Goal: Check status: Check status

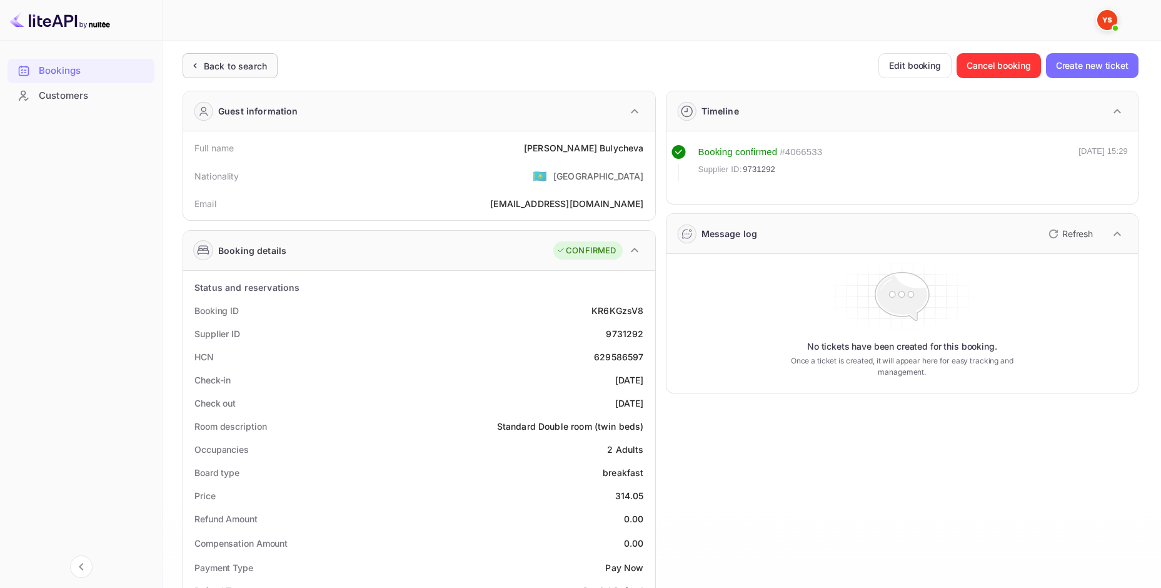
click at [221, 73] on div "Back to search" at bounding box center [230, 65] width 95 height 25
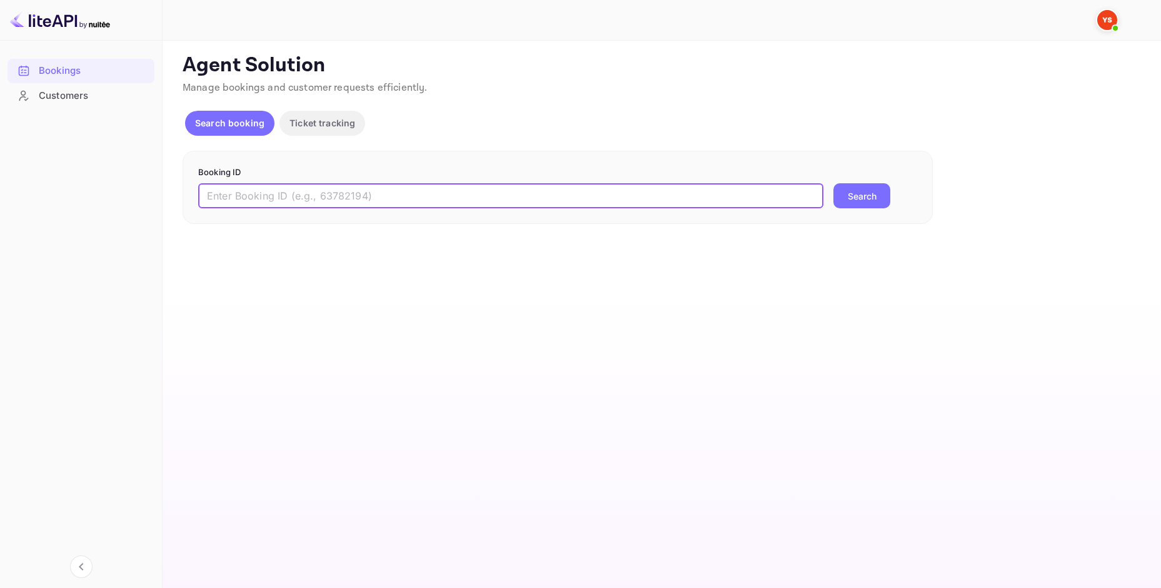
click at [382, 190] on input "text" at bounding box center [510, 195] width 625 height 25
click at [381, 193] on input "text" at bounding box center [510, 195] width 625 height 25
paste input "9731305"
type input "9731305"
click at [834, 183] on button "Search" at bounding box center [862, 195] width 57 height 25
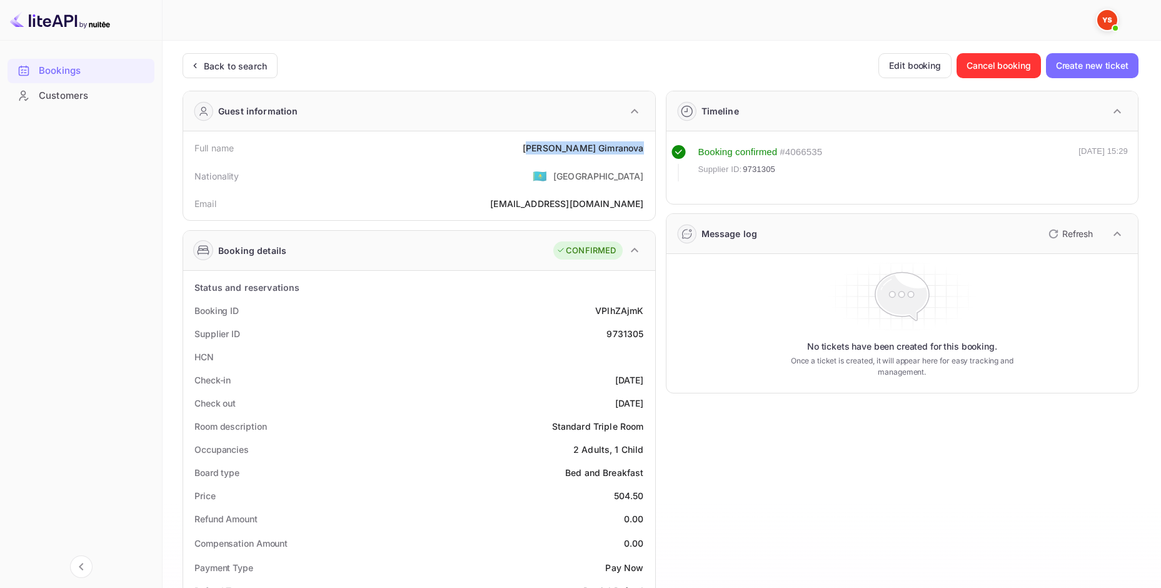
drag, startPoint x: 567, startPoint y: 144, endPoint x: 648, endPoint y: 149, distance: 82.1
click at [648, 149] on div "Full name [PERSON_NAME]" at bounding box center [419, 147] width 462 height 23
drag, startPoint x: 594, startPoint y: 153, endPoint x: 575, endPoint y: 153, distance: 19.4
click at [593, 153] on div "[PERSON_NAME]" at bounding box center [583, 147] width 121 height 13
drag, startPoint x: 561, startPoint y: 148, endPoint x: 632, endPoint y: 150, distance: 70.7
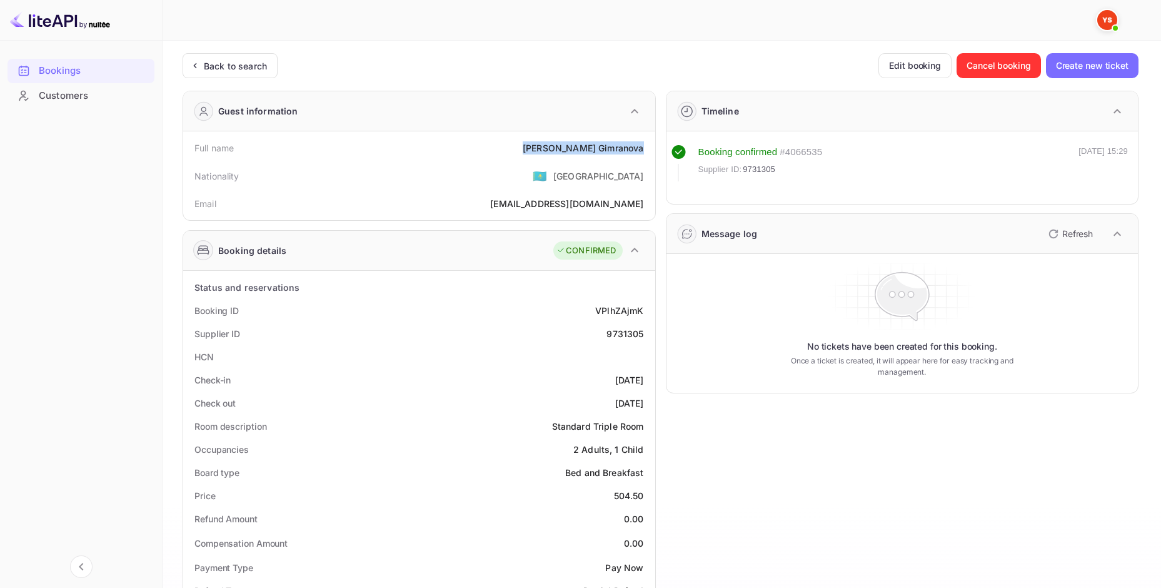
click at [648, 151] on div "Full name [PERSON_NAME]" at bounding box center [419, 147] width 462 height 23
copy div "[PERSON_NAME]"
drag, startPoint x: 613, startPoint y: 491, endPoint x: 635, endPoint y: 496, distance: 22.9
click at [641, 495] on div "Price 504.50" at bounding box center [419, 495] width 462 height 23
copy div "504.50"
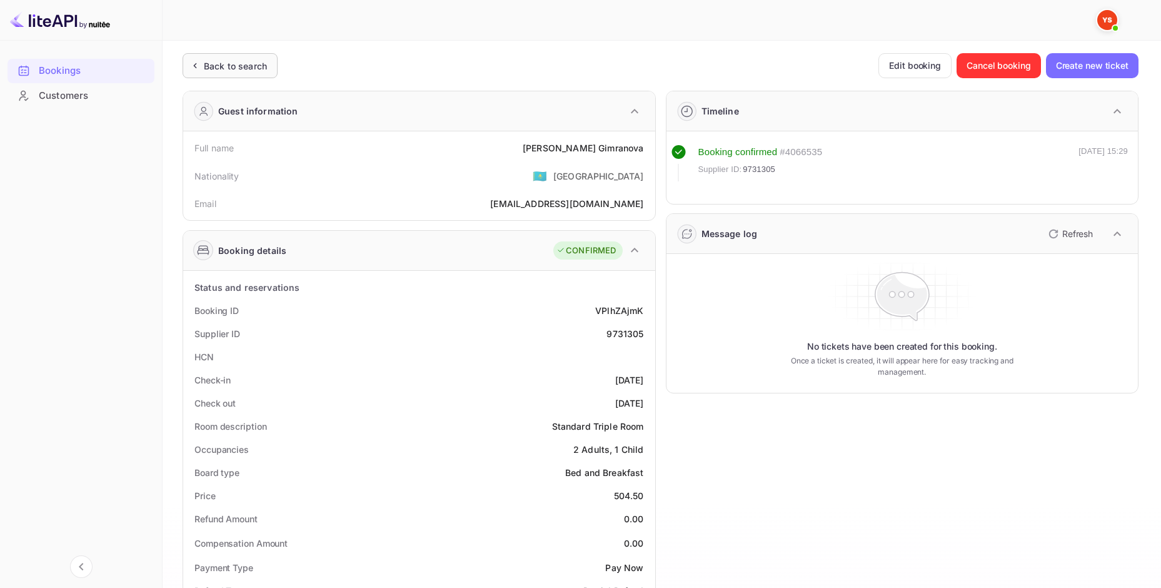
click at [238, 60] on div "Back to search" at bounding box center [235, 65] width 63 height 13
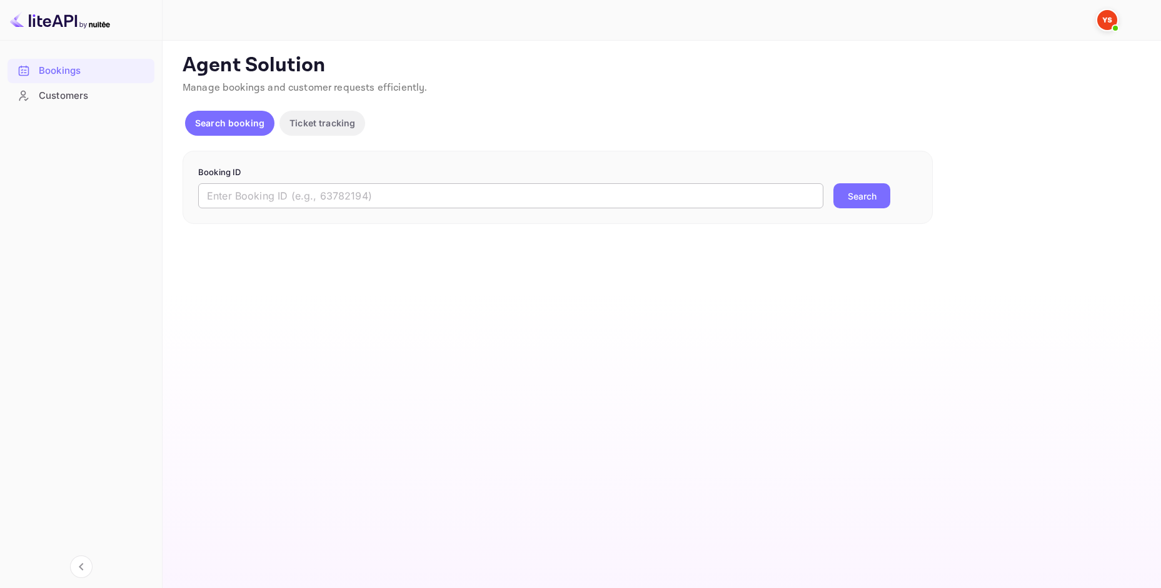
click at [345, 199] on input "text" at bounding box center [510, 195] width 625 height 25
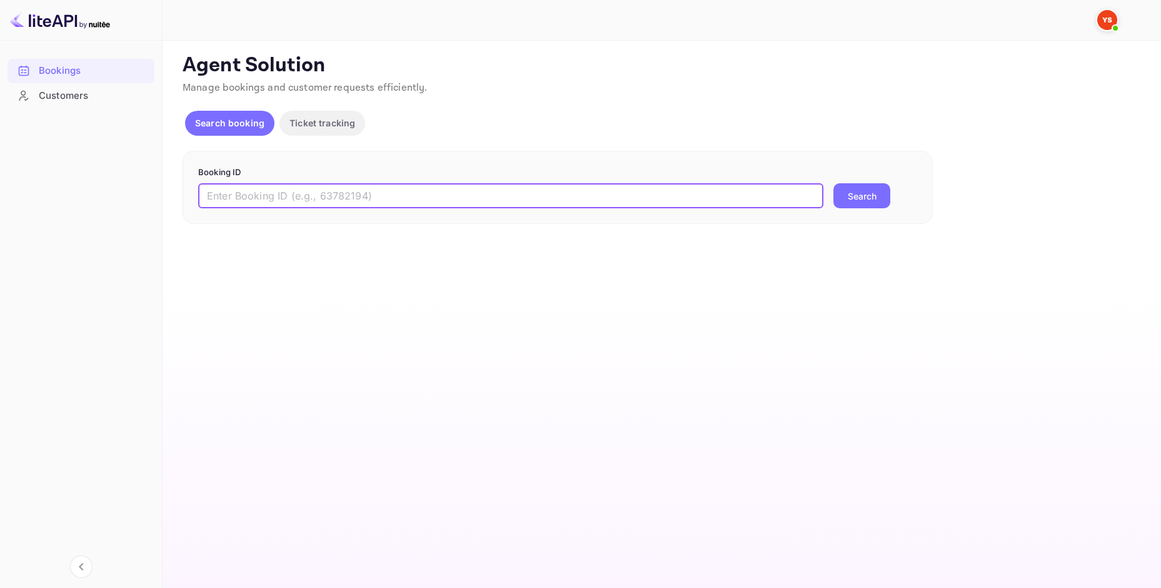
paste input "9959654"
type input "9959654"
click at [834, 183] on button "Search" at bounding box center [862, 195] width 57 height 25
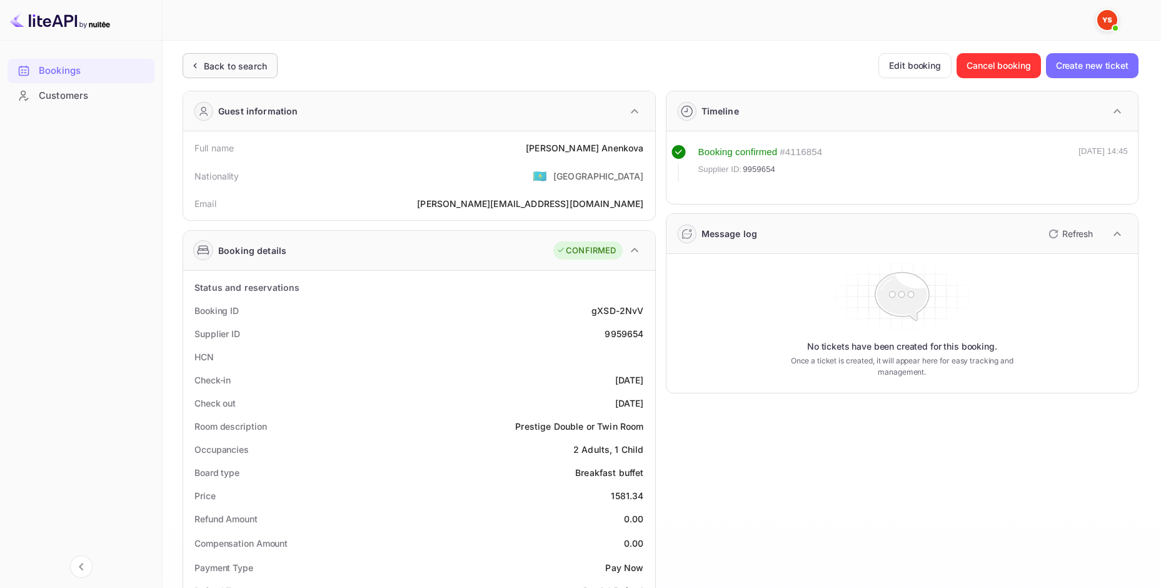
click at [246, 60] on div "Back to search" at bounding box center [235, 65] width 63 height 13
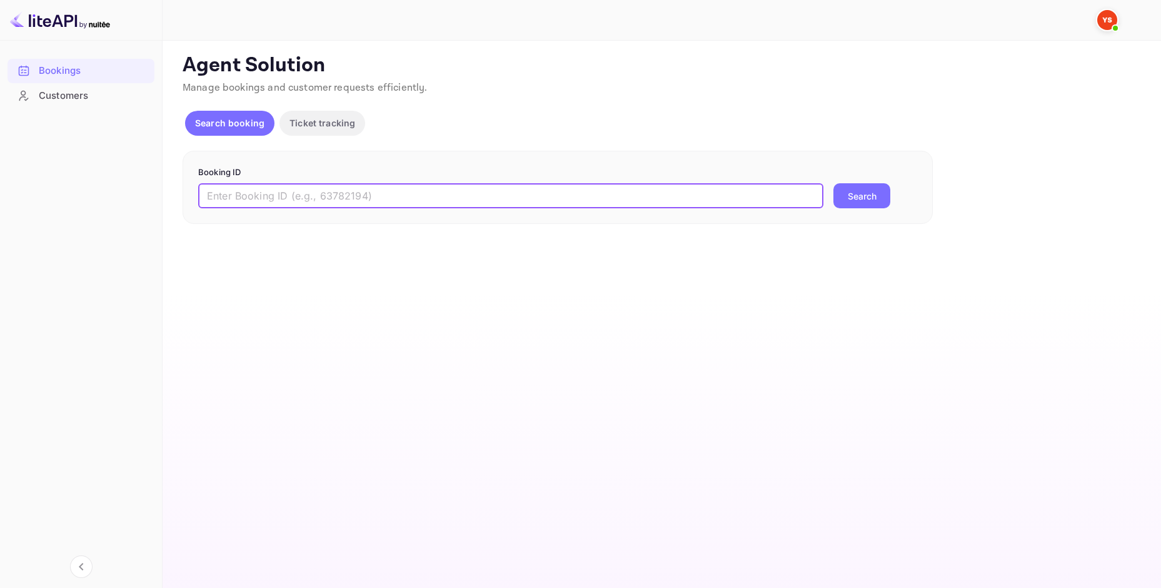
click at [280, 199] on input "text" at bounding box center [510, 195] width 625 height 25
paste input "9959654"
type input "9959654"
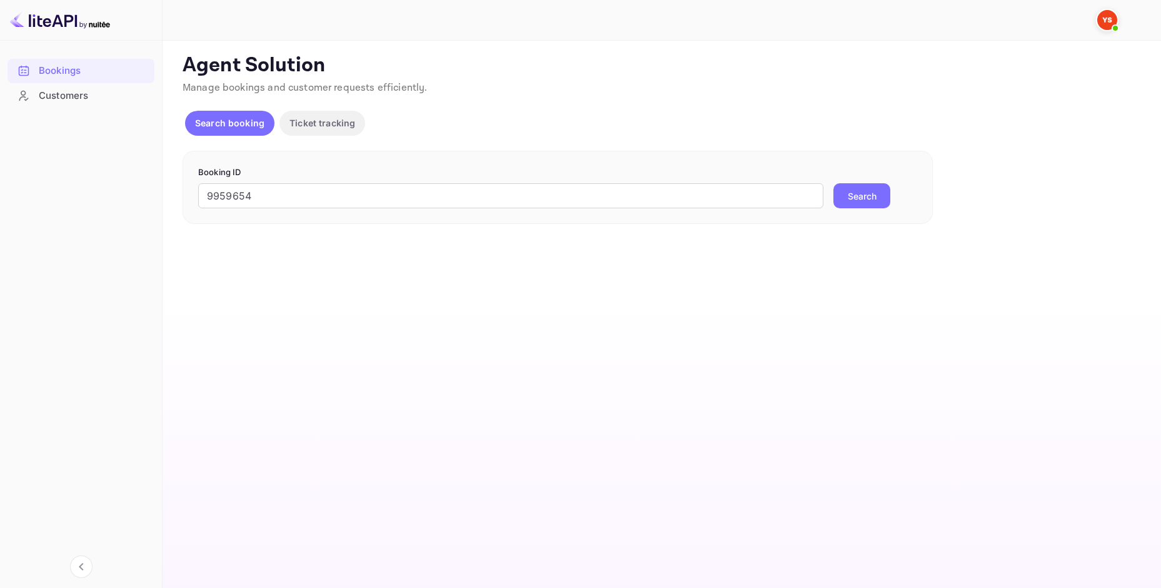
click at [857, 193] on button "Search" at bounding box center [862, 195] width 57 height 25
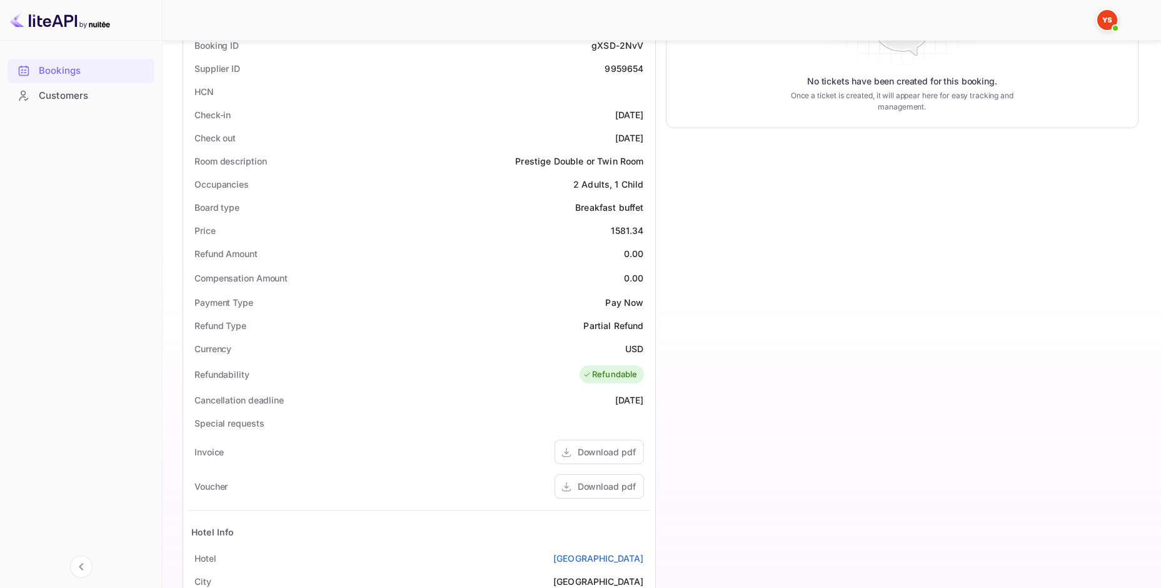
scroll to position [375, 0]
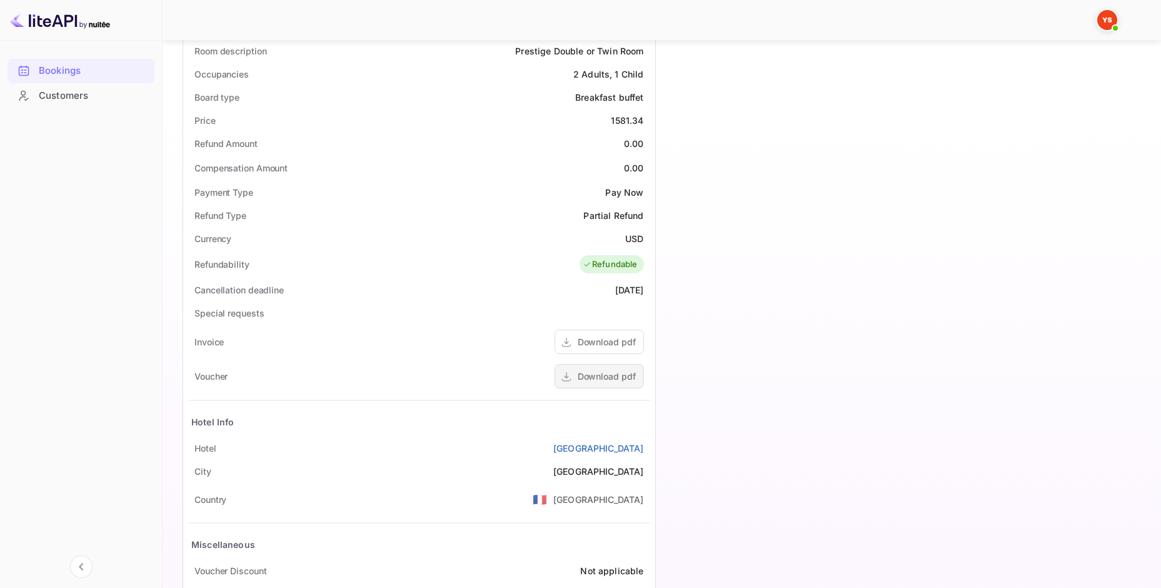
click at [604, 378] on div "Download pdf" at bounding box center [607, 376] width 58 height 13
